Goal: Information Seeking & Learning: Find specific page/section

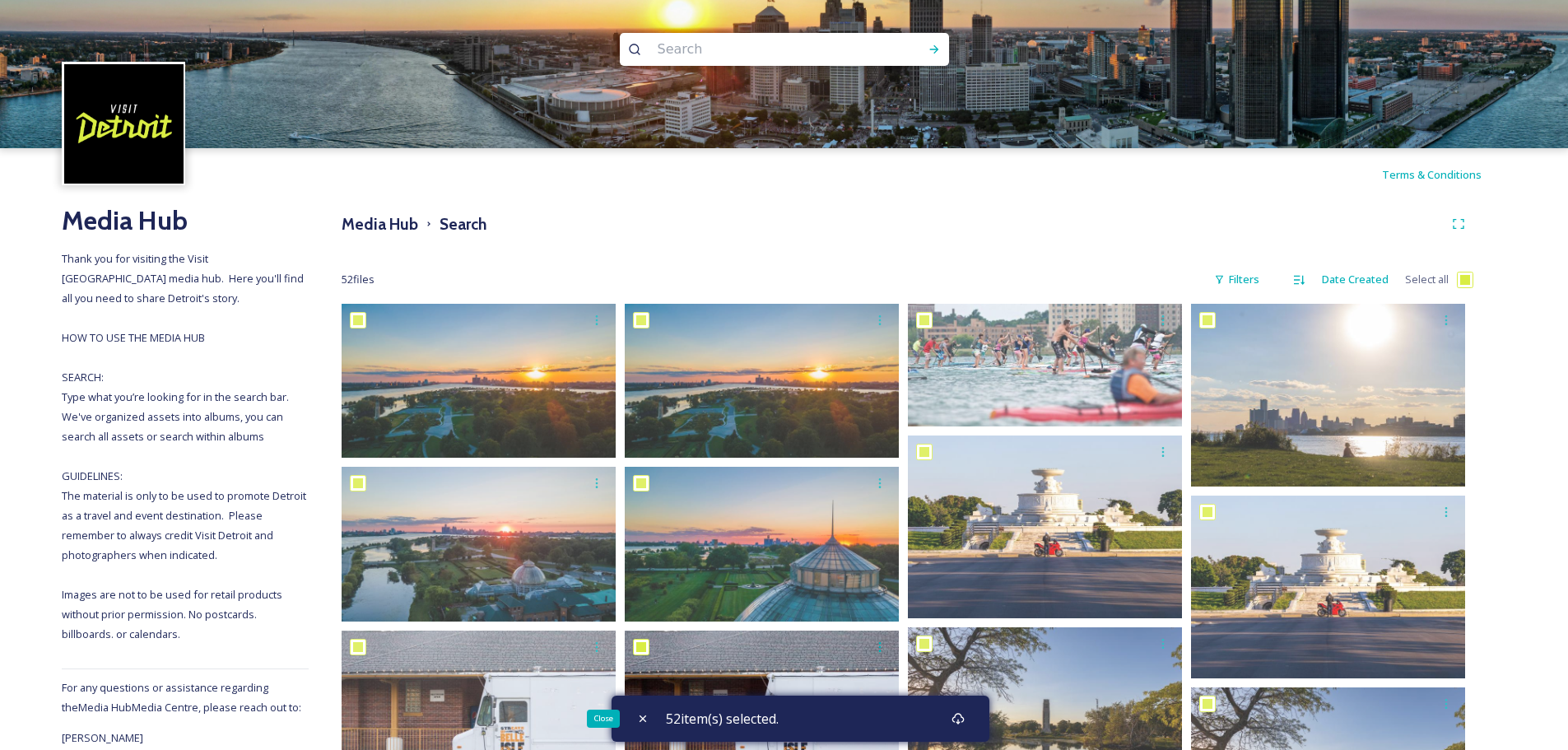
drag, startPoint x: 646, startPoint y: 717, endPoint x: 842, endPoint y: 748, distance: 198.4
click at [646, 717] on icon at bounding box center [643, 719] width 13 height 13
checkbox input "false"
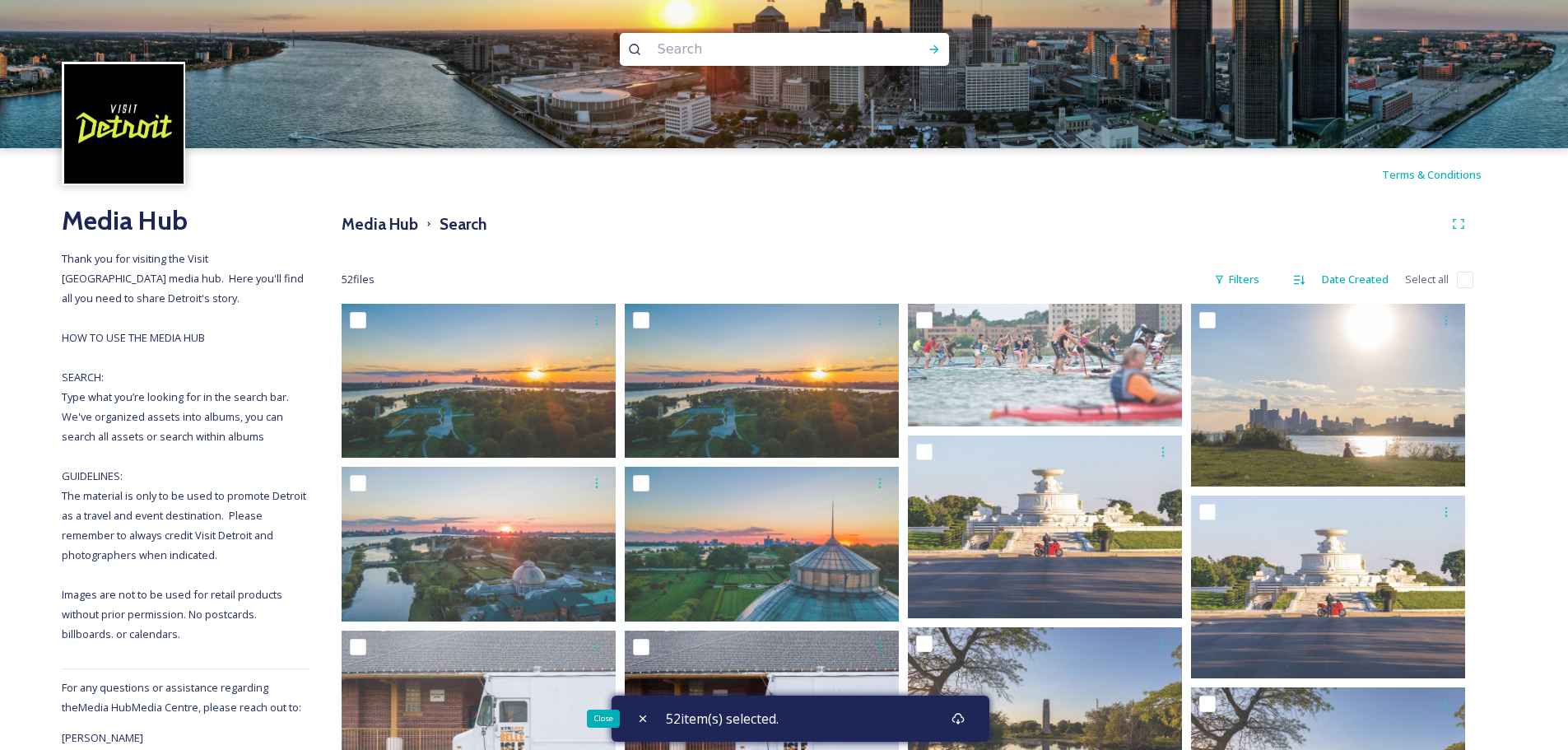
checkbox input "false"
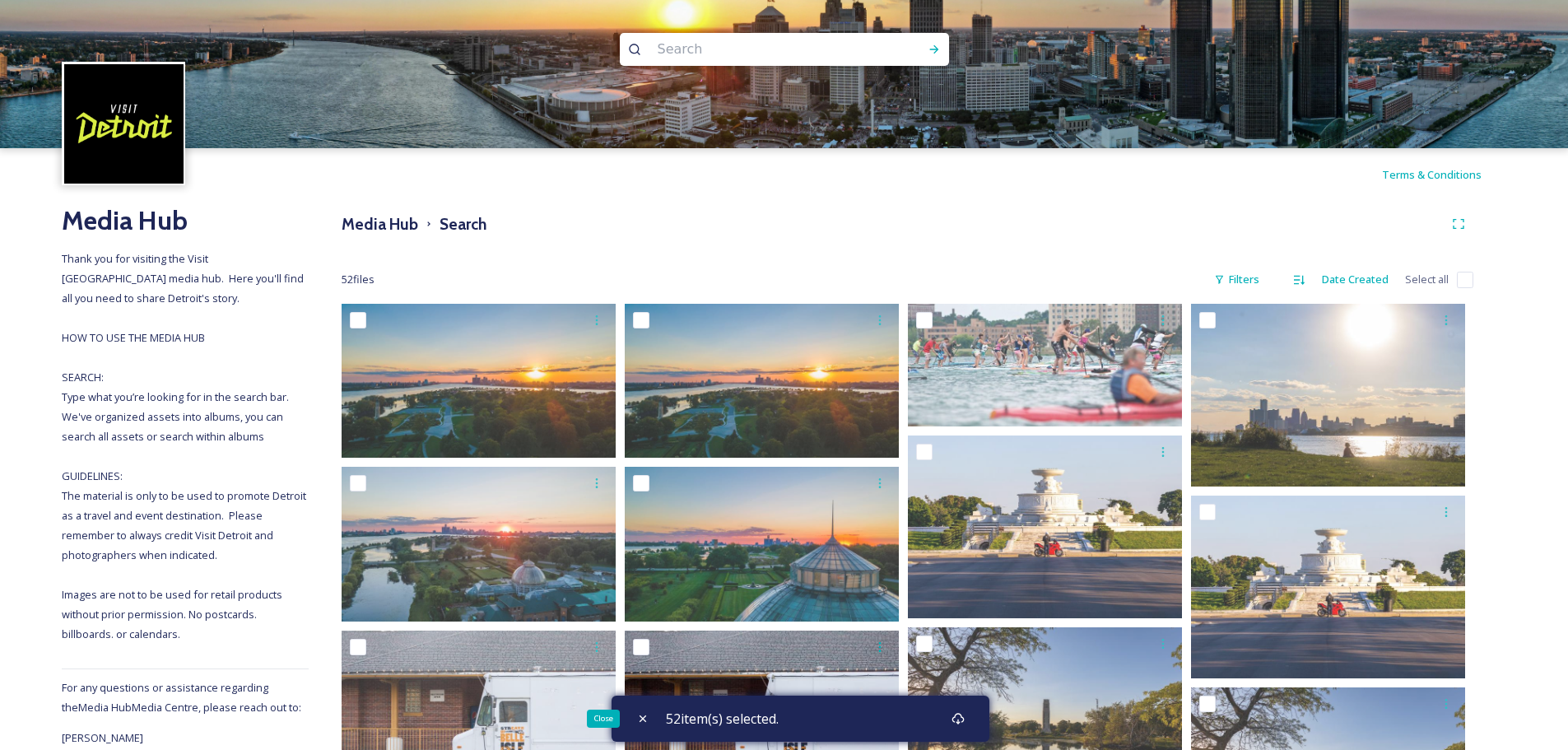
checkbox input "false"
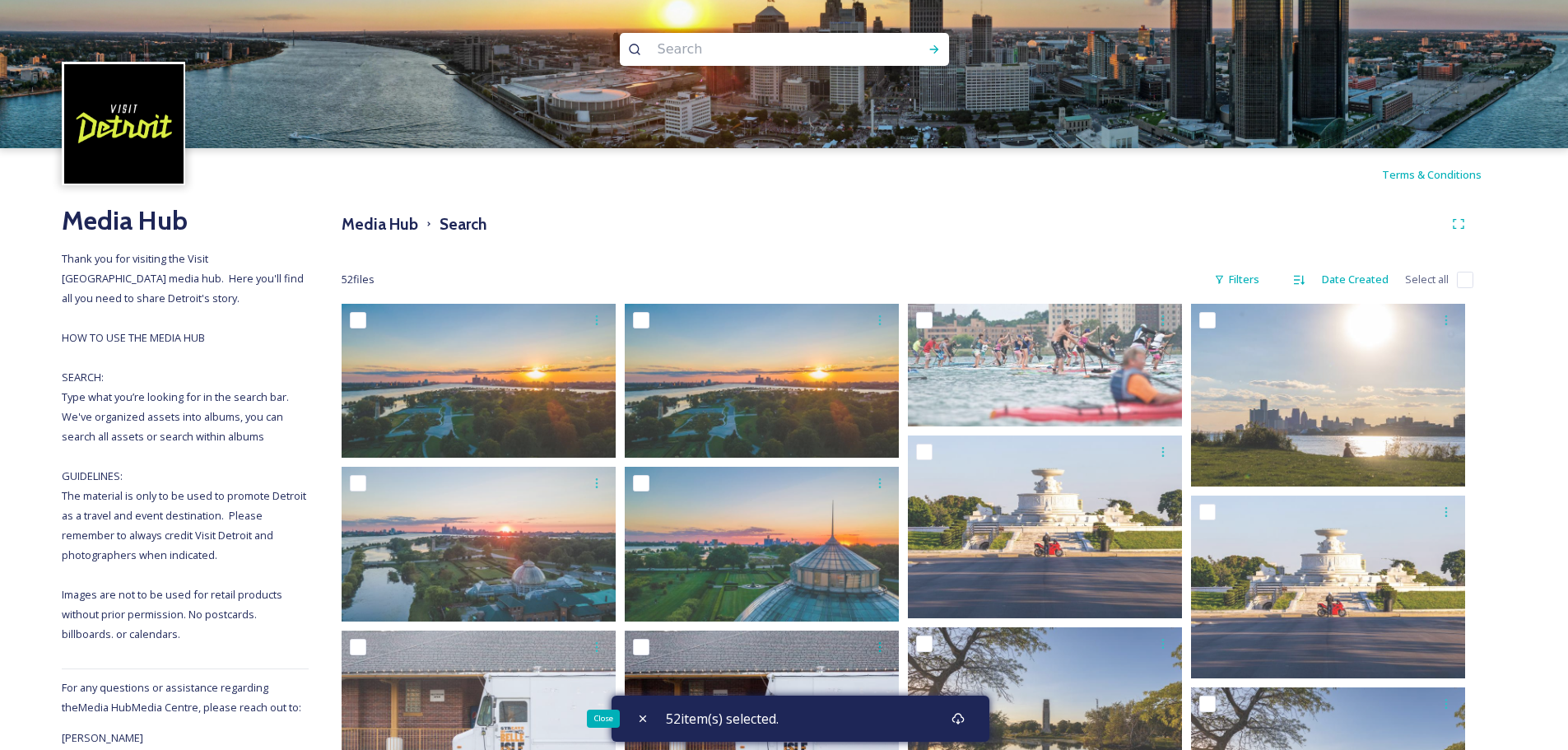
checkbox input "false"
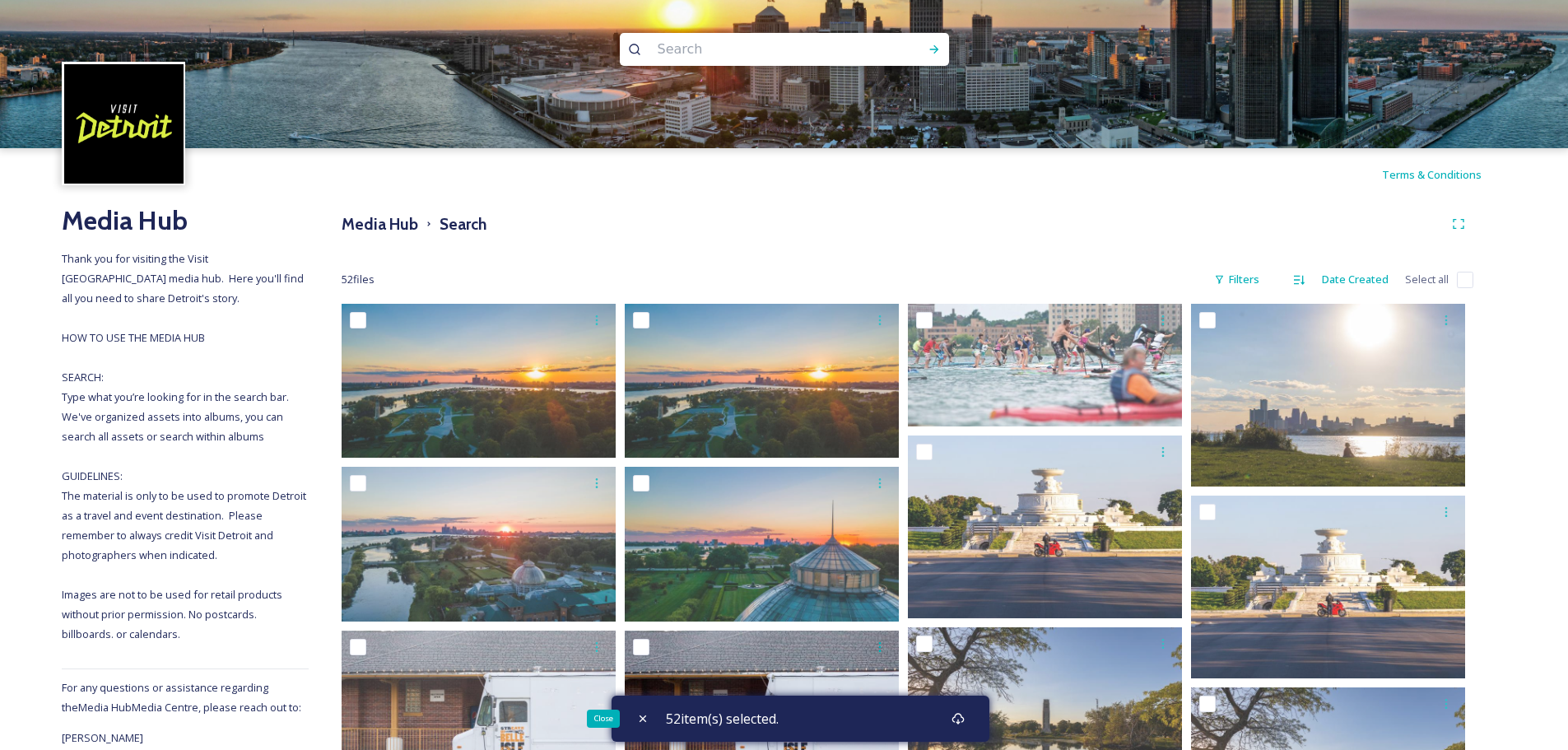
checkbox input "false"
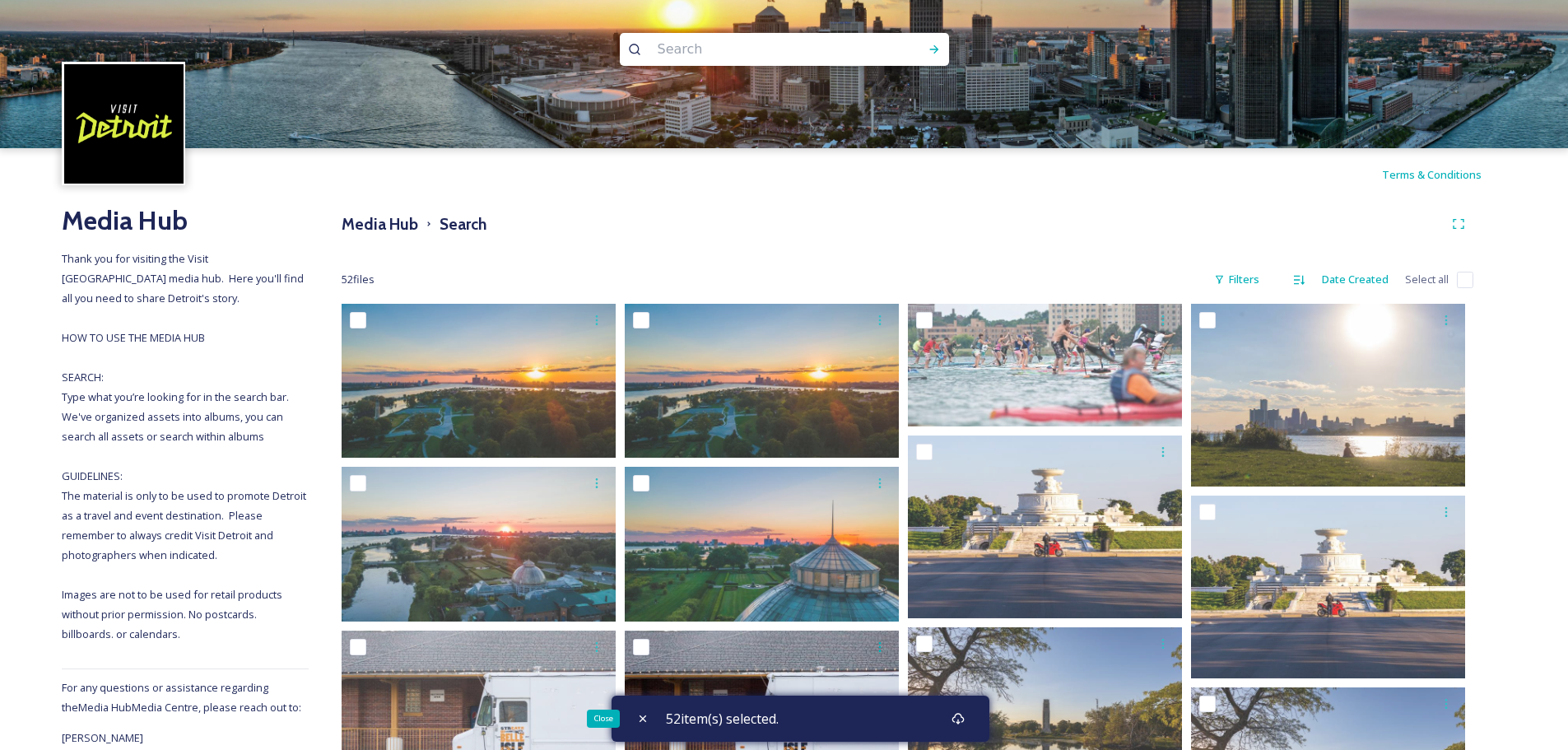
checkbox input "false"
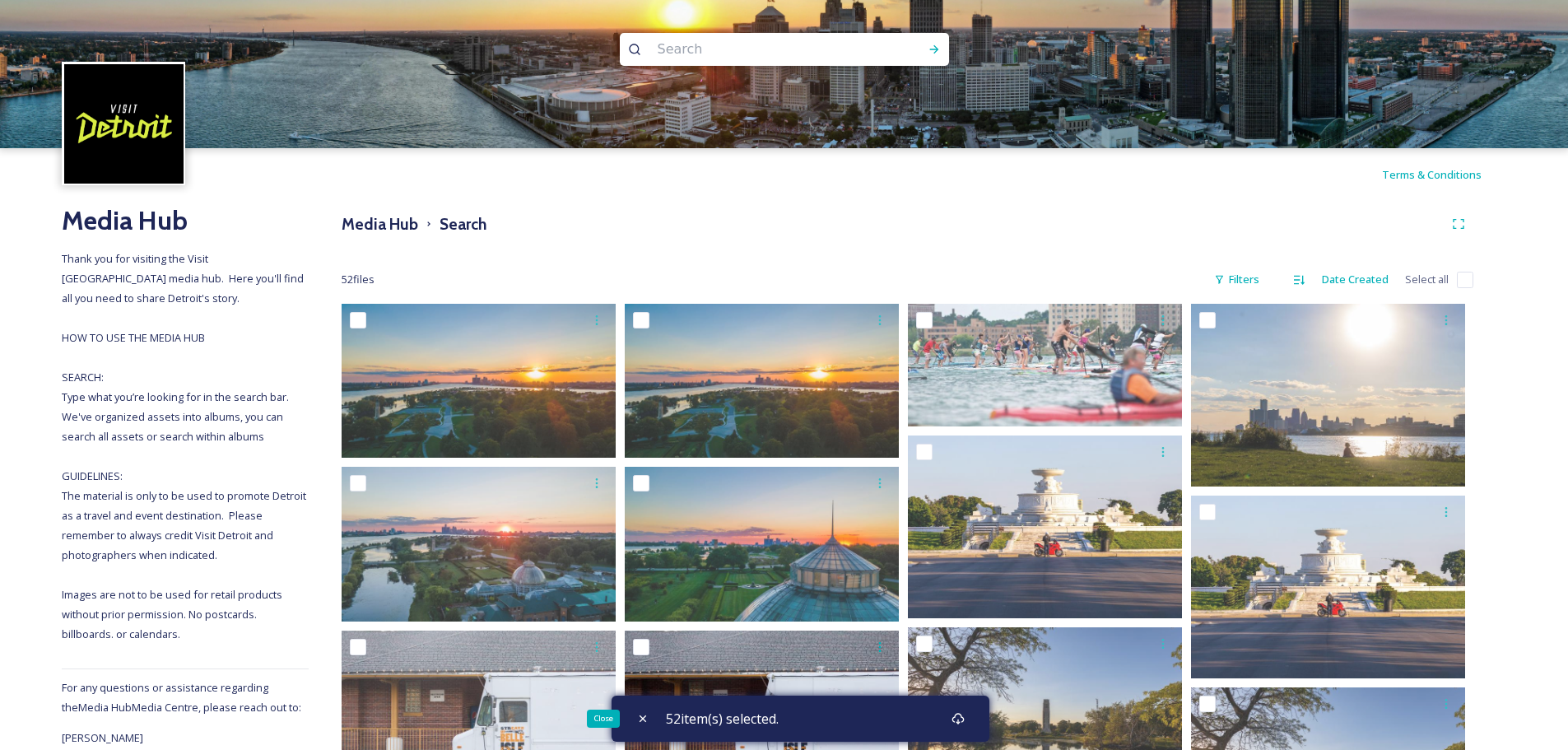
checkbox input "false"
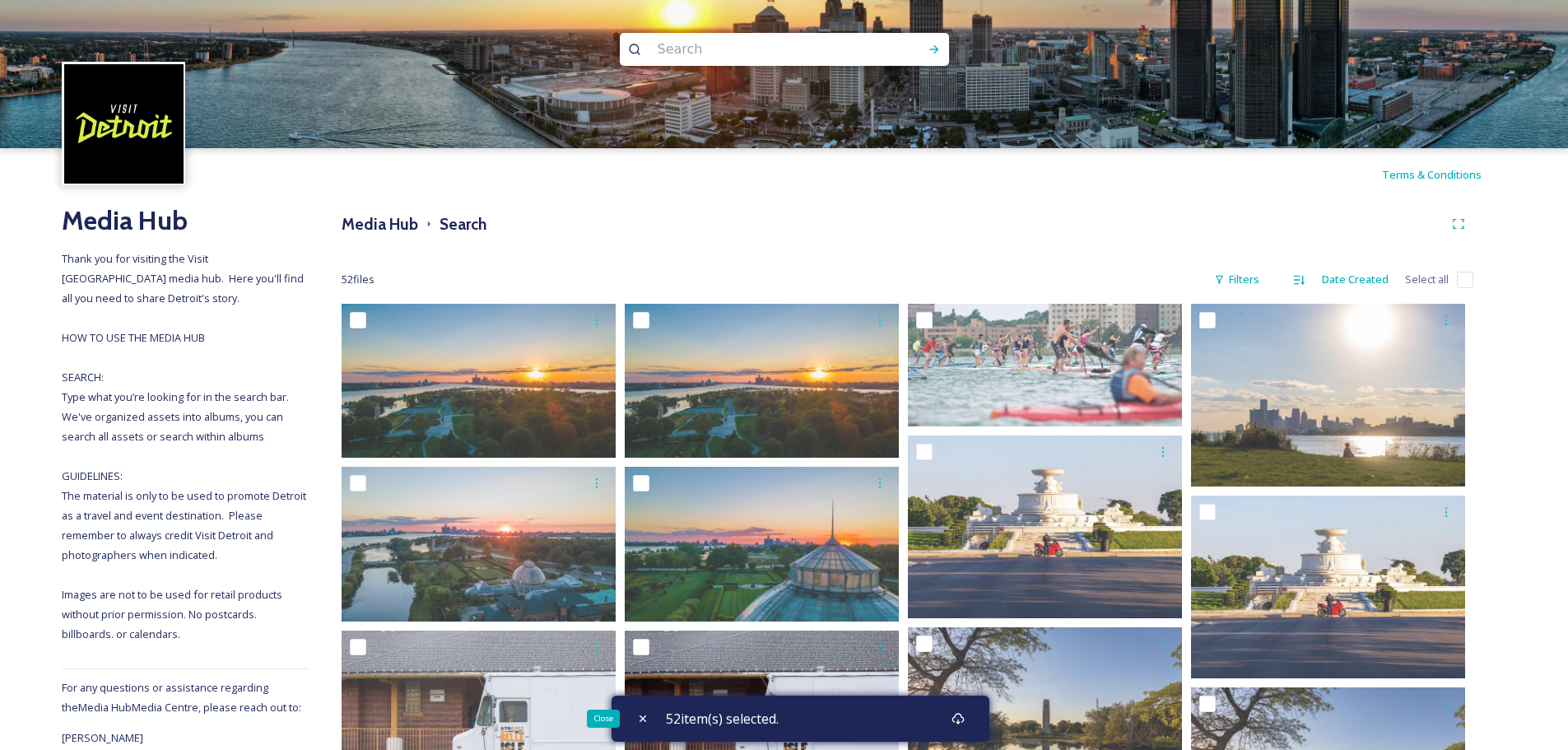
checkbox input "false"
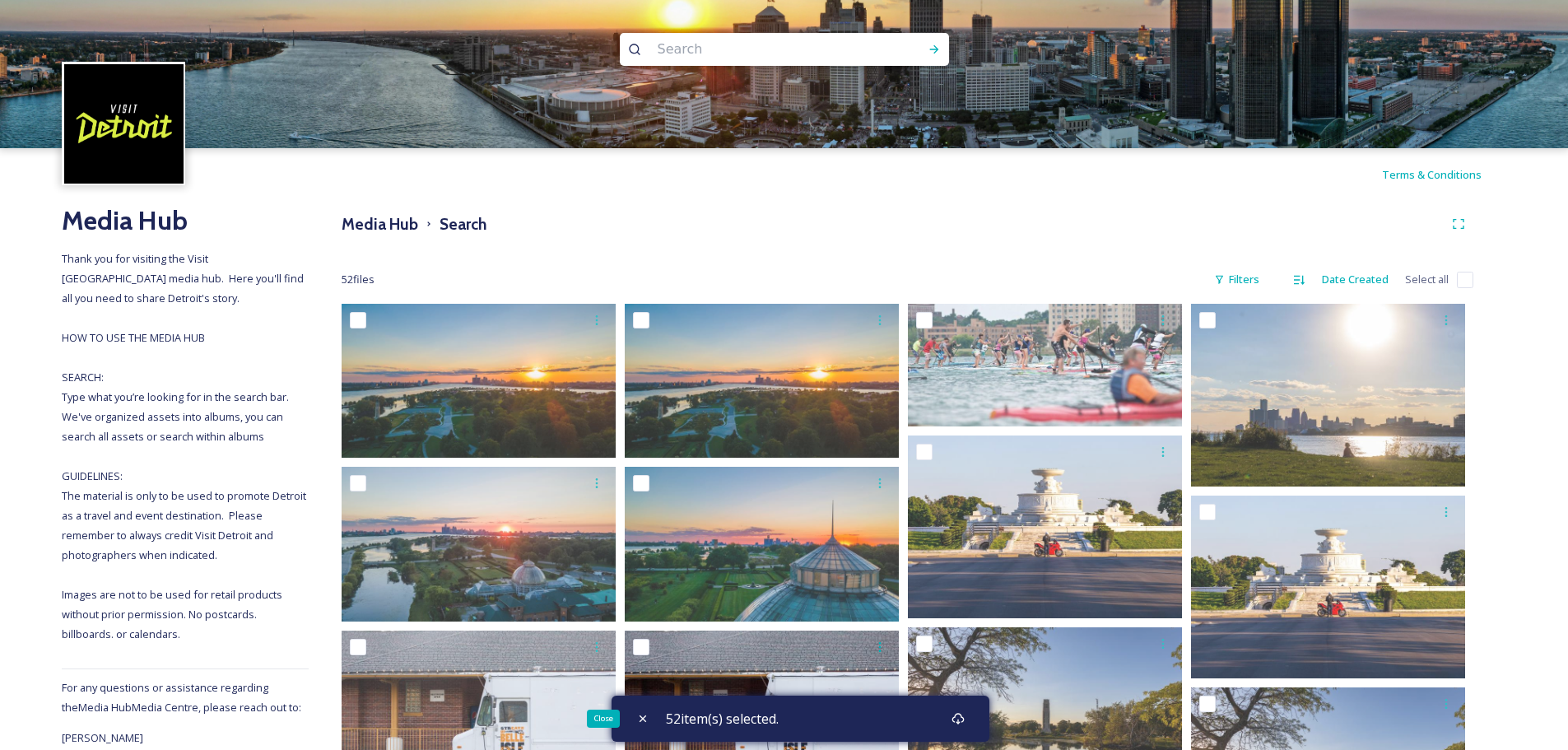
checkbox input "false"
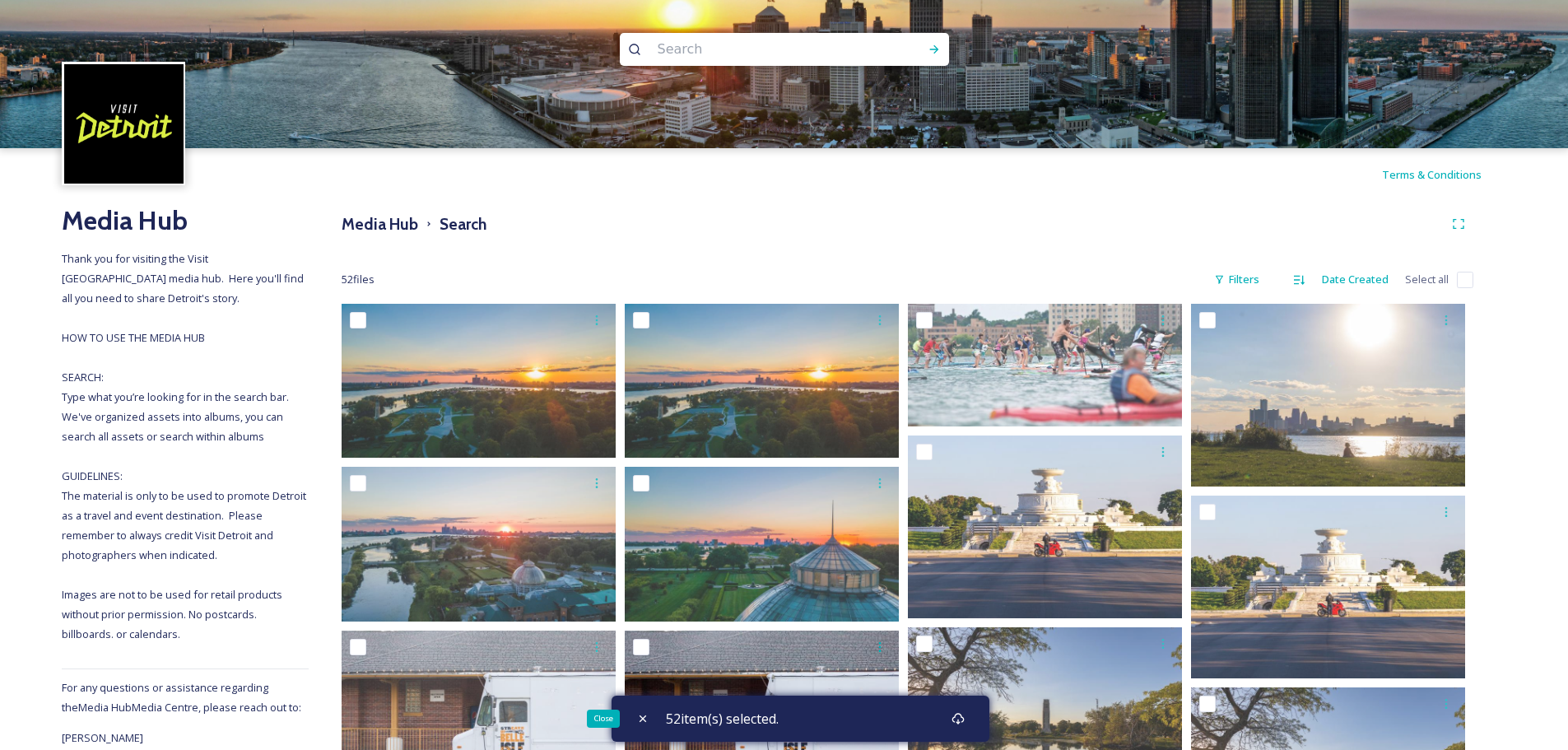
checkbox input "false"
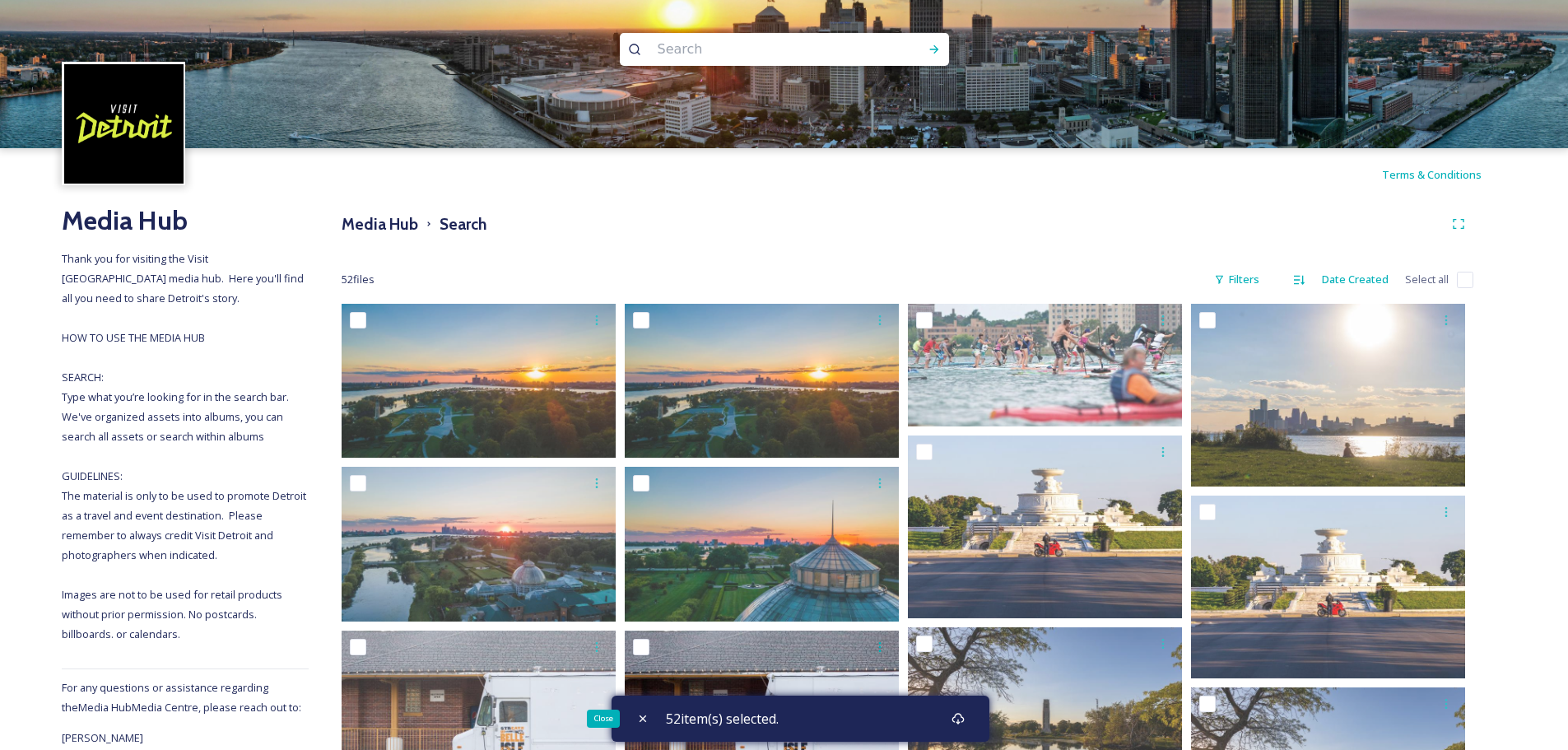
checkbox input "false"
